Goal: Consume media (video, audio)

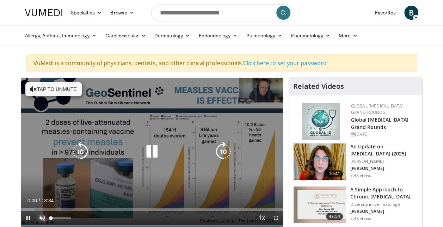
click at [44, 217] on span "Video Player" at bounding box center [42, 218] width 14 height 14
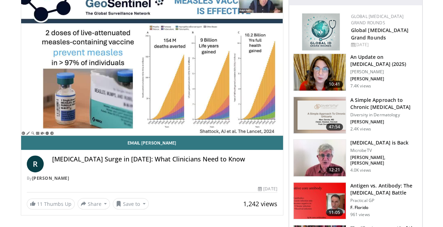
scroll to position [71, 0]
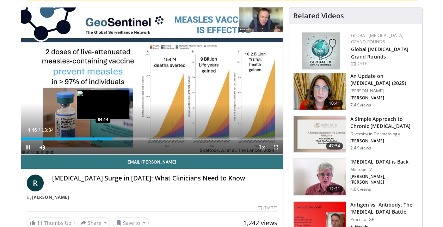
click at [103, 139] on div "Loaded : 42.65% 04:46 04:14" at bounding box center [152, 139] width 262 height 3
click at [99, 139] on div "Loaded : 42.65% 04:16 04:02" at bounding box center [152, 139] width 262 height 3
click at [94, 139] on div "Loaded : 37.78% 04:04 03:47" at bounding box center [152, 139] width 262 height 3
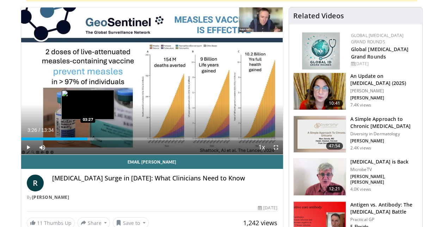
click at [87, 137] on div "Loaded : 28.03% 03:26 03:27" at bounding box center [152, 137] width 262 height 7
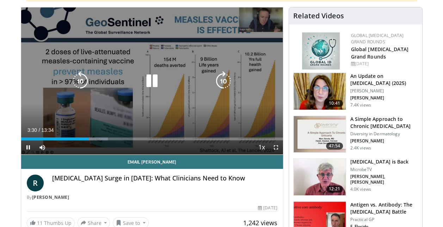
click at [155, 82] on icon "Video Player" at bounding box center [152, 81] width 20 height 20
click at [154, 81] on icon "Video Player" at bounding box center [152, 81] width 20 height 20
click at [154, 83] on icon "Video Player" at bounding box center [152, 81] width 20 height 20
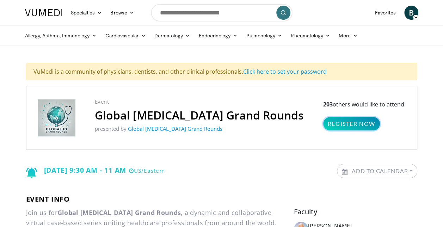
click at [368, 122] on link "Register Now" at bounding box center [352, 123] width 57 height 13
